Goal: Use online tool/utility: Utilize a website feature to perform a specific function

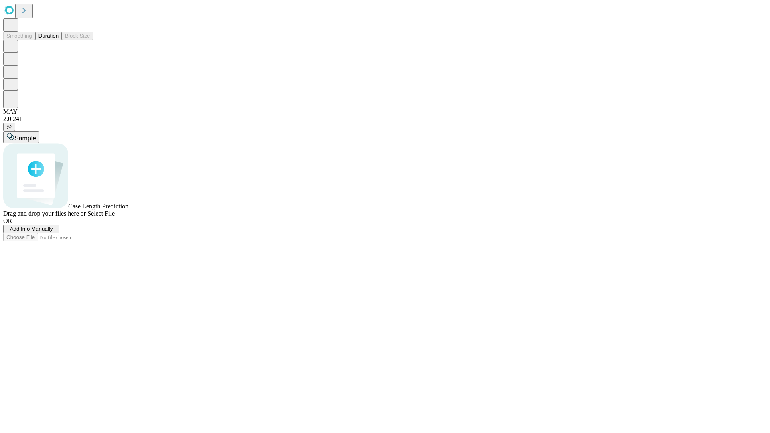
click at [59, 40] on button "Duration" at bounding box center [48, 36] width 26 height 8
click at [115, 217] on span "Select File" at bounding box center [100, 213] width 27 height 7
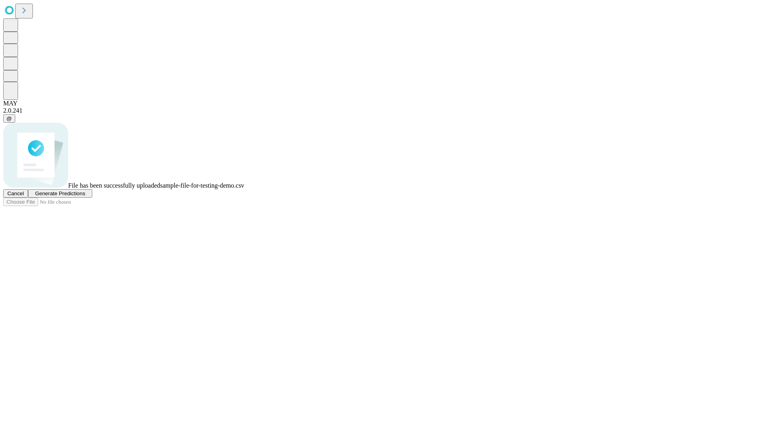
click at [85, 196] on span "Generate Predictions" at bounding box center [60, 193] width 50 height 6
